Goal: Transaction & Acquisition: Purchase product/service

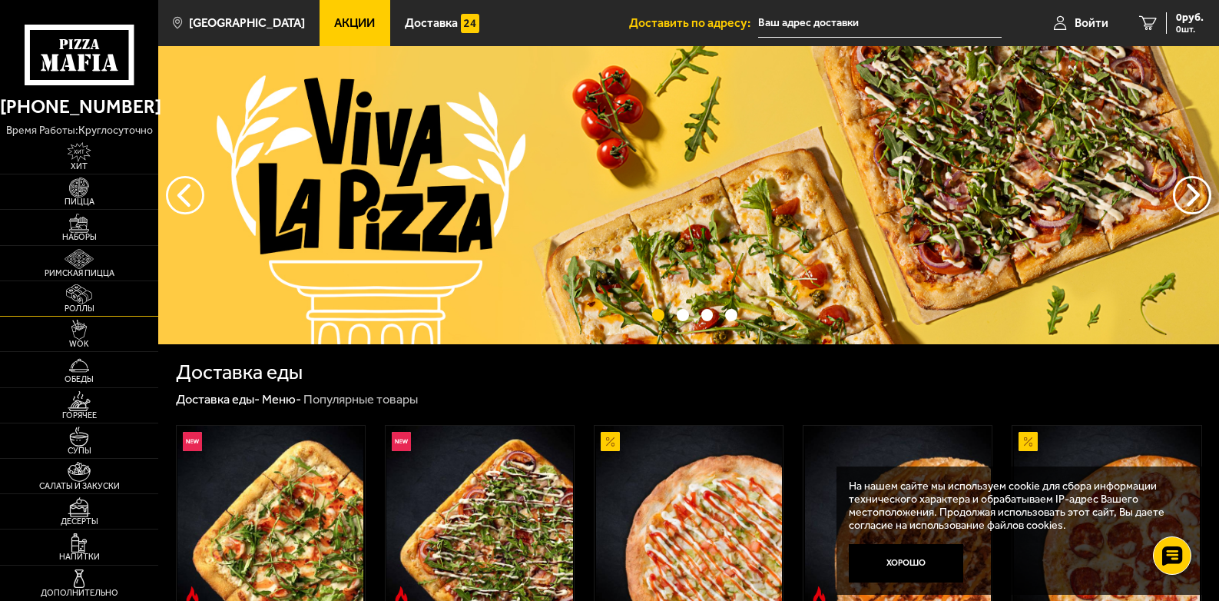
click at [86, 301] on img at bounding box center [79, 294] width 48 height 20
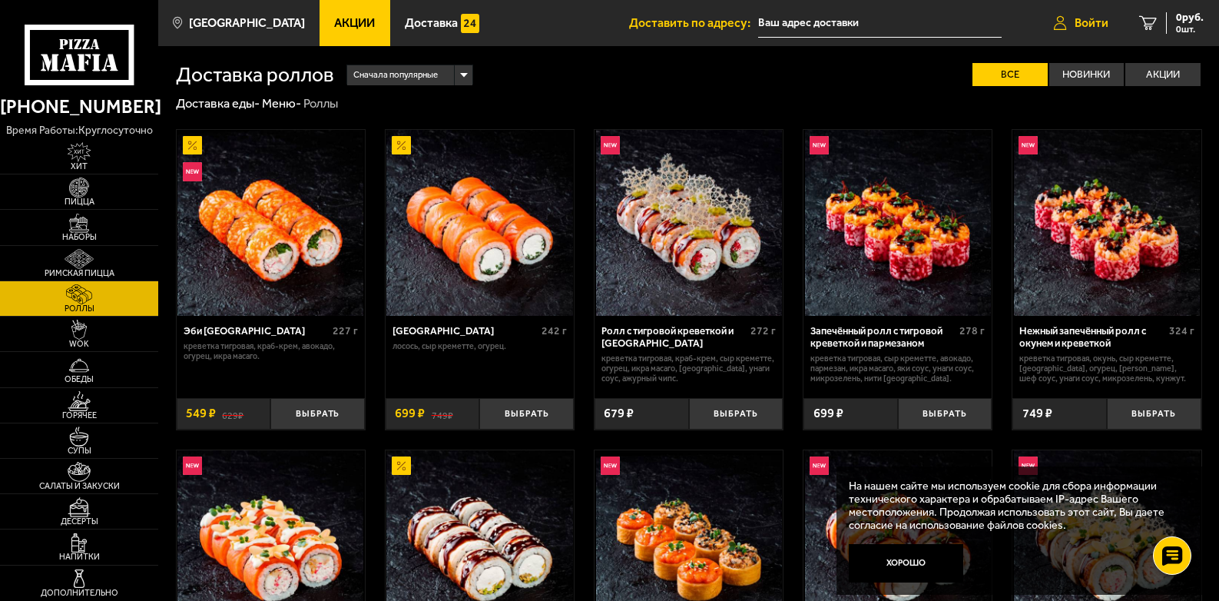
click at [1095, 24] on span "Войти" at bounding box center [1092, 23] width 34 height 12
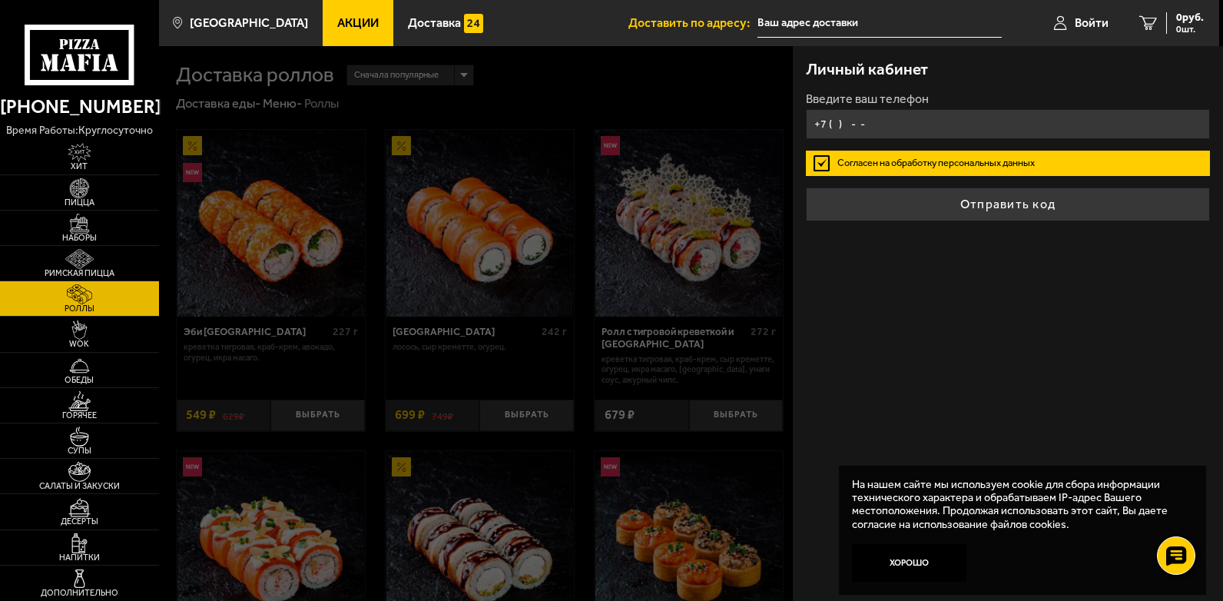
click at [857, 125] on input "+7 ( ) - -" at bounding box center [1008, 124] width 405 height 30
click at [860, 134] on input "+7 ( ) - -" at bounding box center [1008, 124] width 405 height 30
click at [877, 127] on input "+7 ( ) - -" at bounding box center [1008, 124] width 405 height 30
type input "[PHONE_NUMBER]"
click at [806, 187] on button "Отправить код" at bounding box center [1008, 204] width 405 height 34
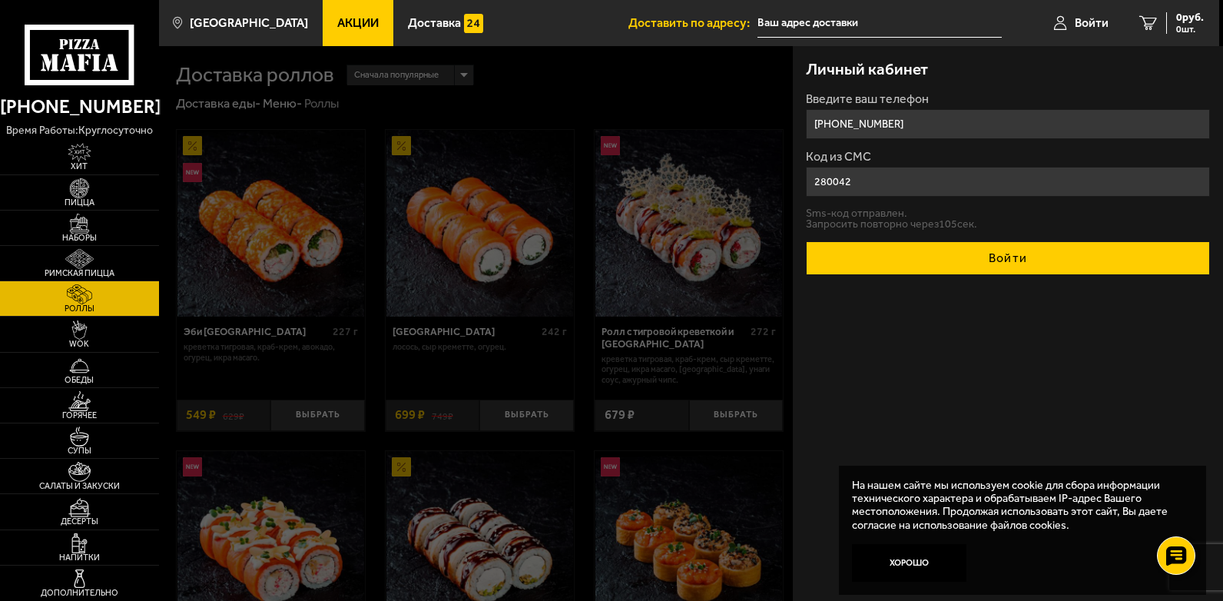
type input "280042"
click at [1036, 260] on button "Войти" at bounding box center [1008, 258] width 405 height 34
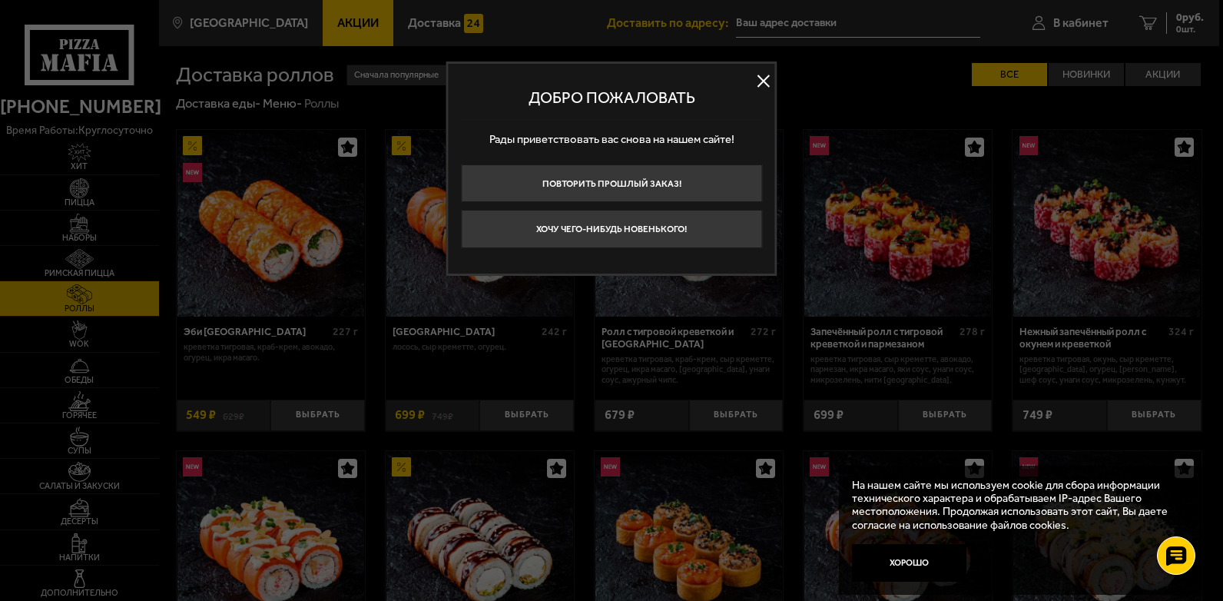
click at [761, 78] on button at bounding box center [763, 81] width 23 height 23
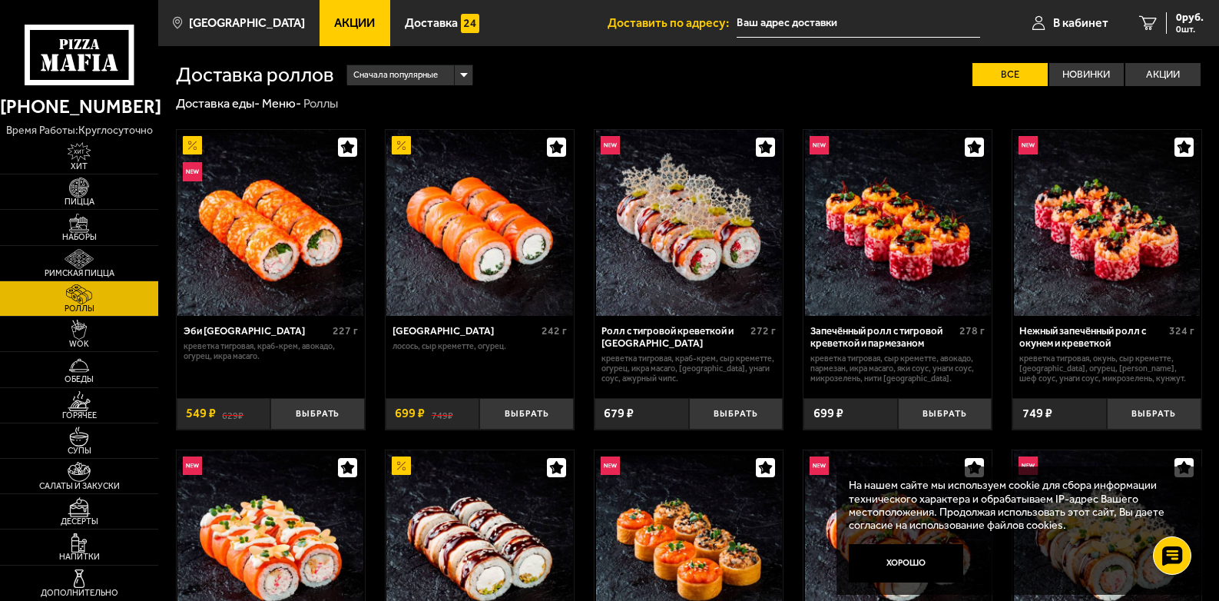
click at [460, 74] on div "Сначала популярные" at bounding box center [409, 75] width 125 height 20
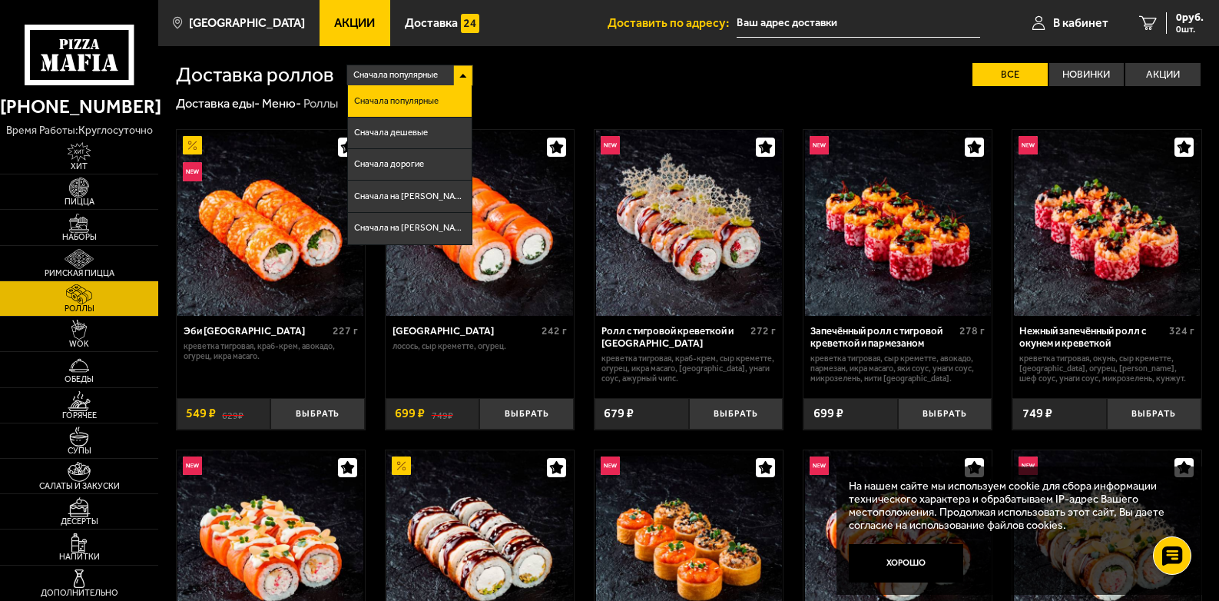
drag, startPoint x: 418, startPoint y: 131, endPoint x: 459, endPoint y: 138, distance: 41.9
click at [419, 131] on span "Сначала дешевые" at bounding box center [391, 132] width 74 height 9
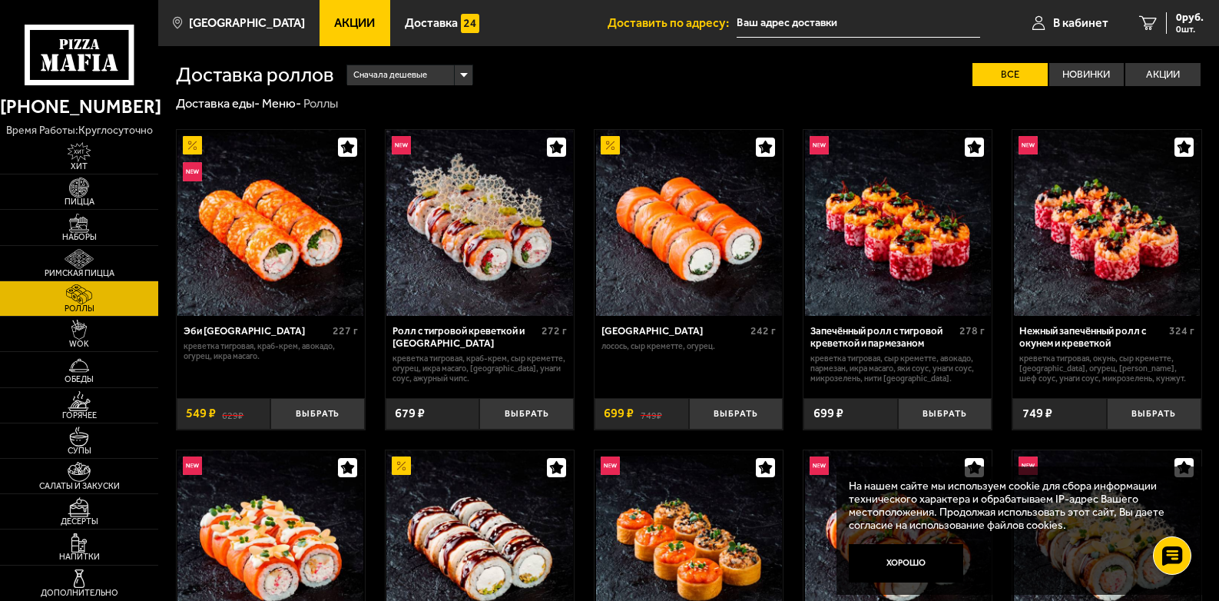
click at [468, 75] on div "Сначала дешевые" at bounding box center [409, 75] width 125 height 20
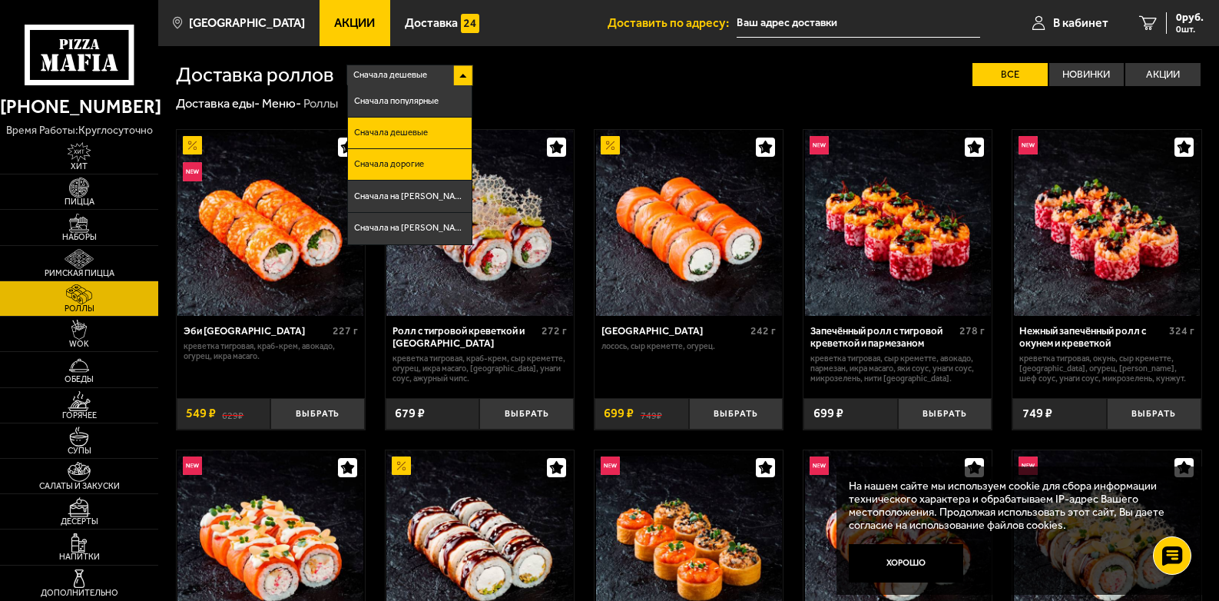
click at [398, 158] on li "Сначала дорогие" at bounding box center [410, 165] width 124 height 32
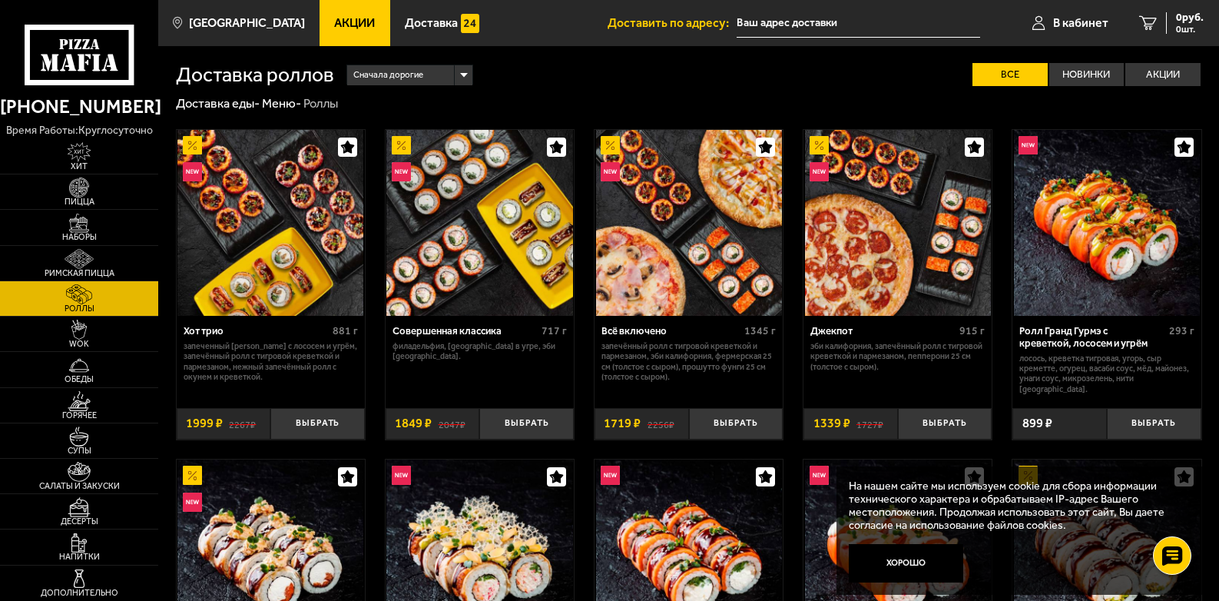
click at [463, 75] on div "Сначала дорогие" at bounding box center [409, 75] width 125 height 20
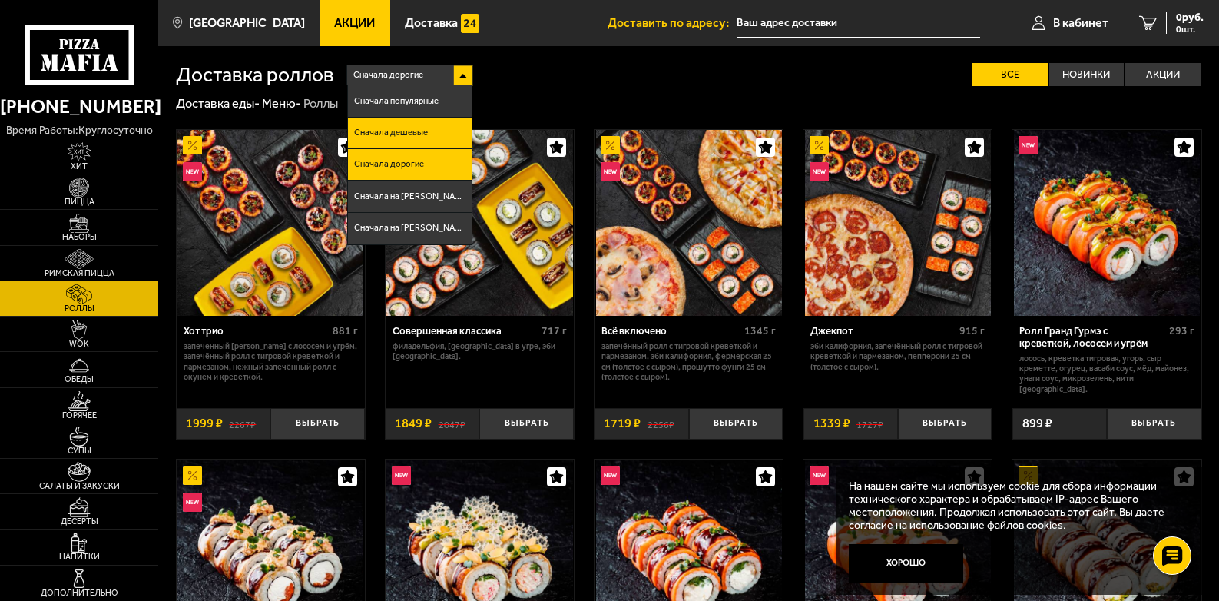
click at [417, 129] on span "Сначала дешевые" at bounding box center [391, 132] width 74 height 9
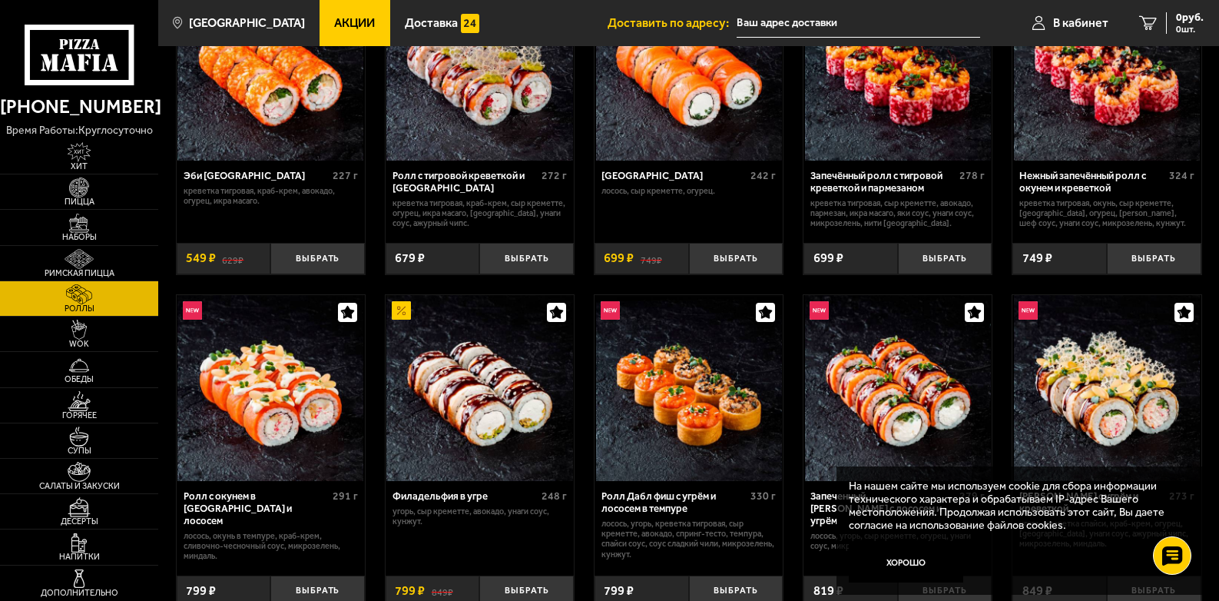
scroll to position [154, 0]
